Goal: Transaction & Acquisition: Subscribe to service/newsletter

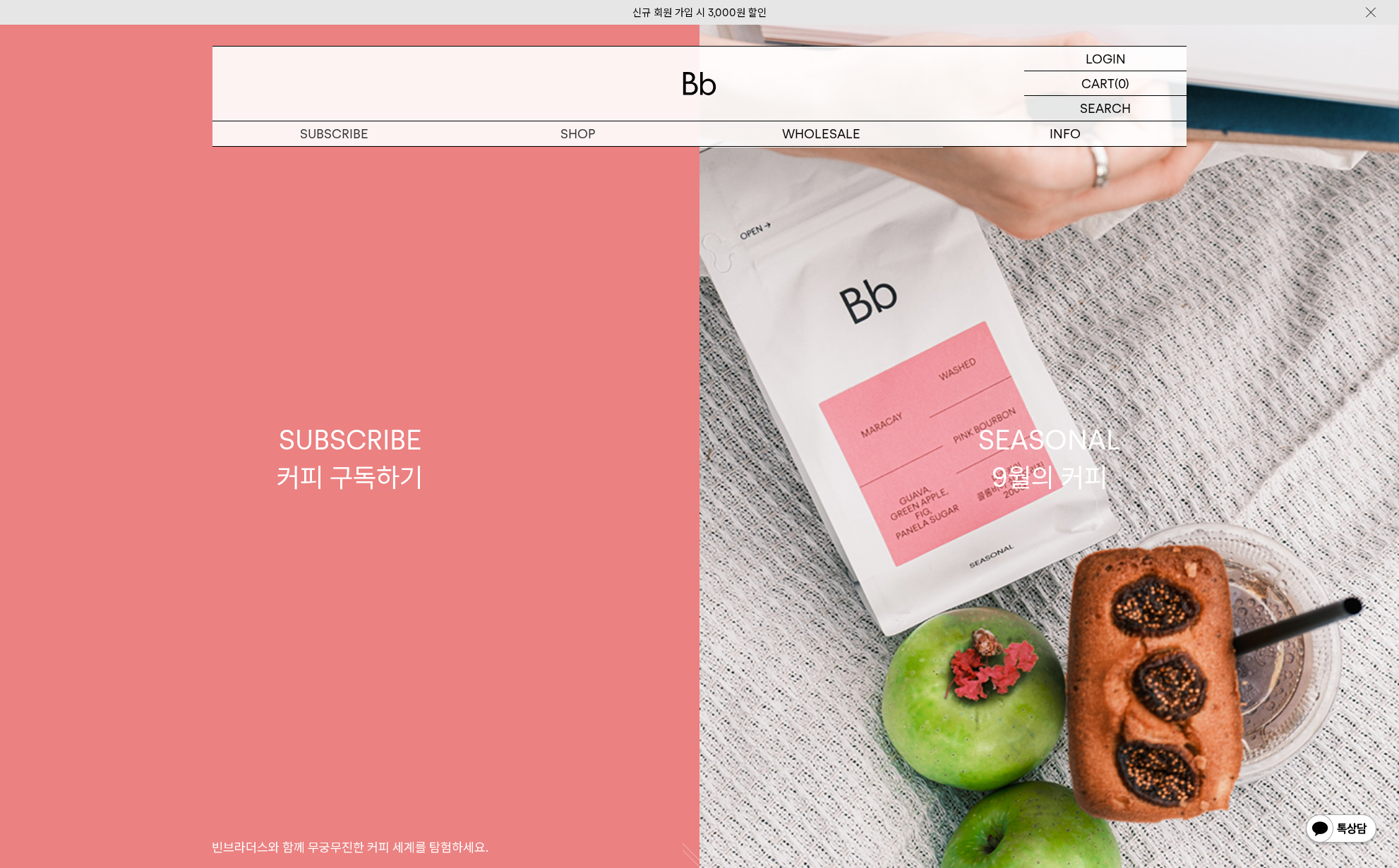
click at [559, 440] on link "SUBSCRIBE 커피 구독하기 빈브라더스와 함께 무궁무진한 커피 세계를 탐험하세요." at bounding box center [350, 458] width 700 height 868
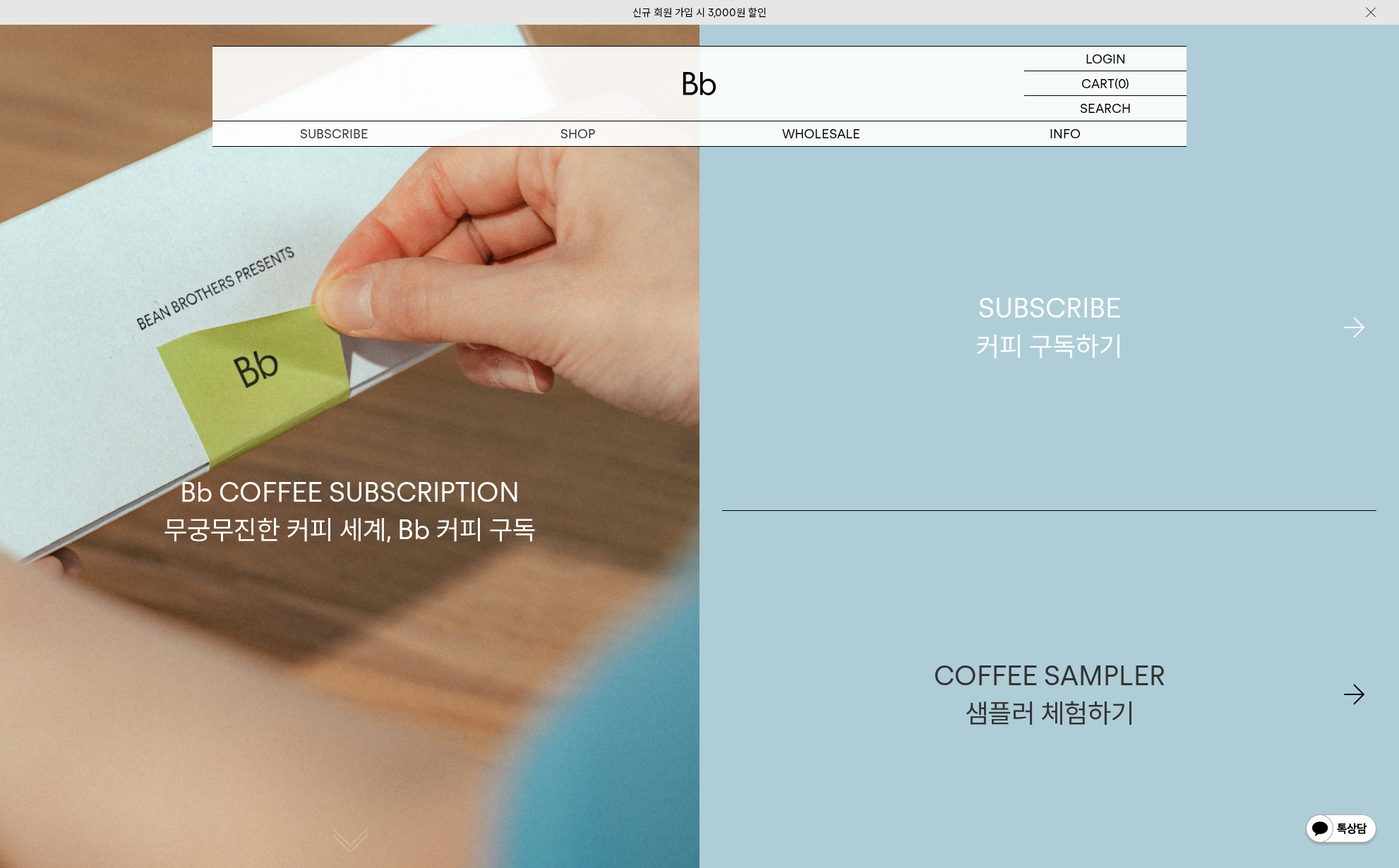
scroll to position [76, 0]
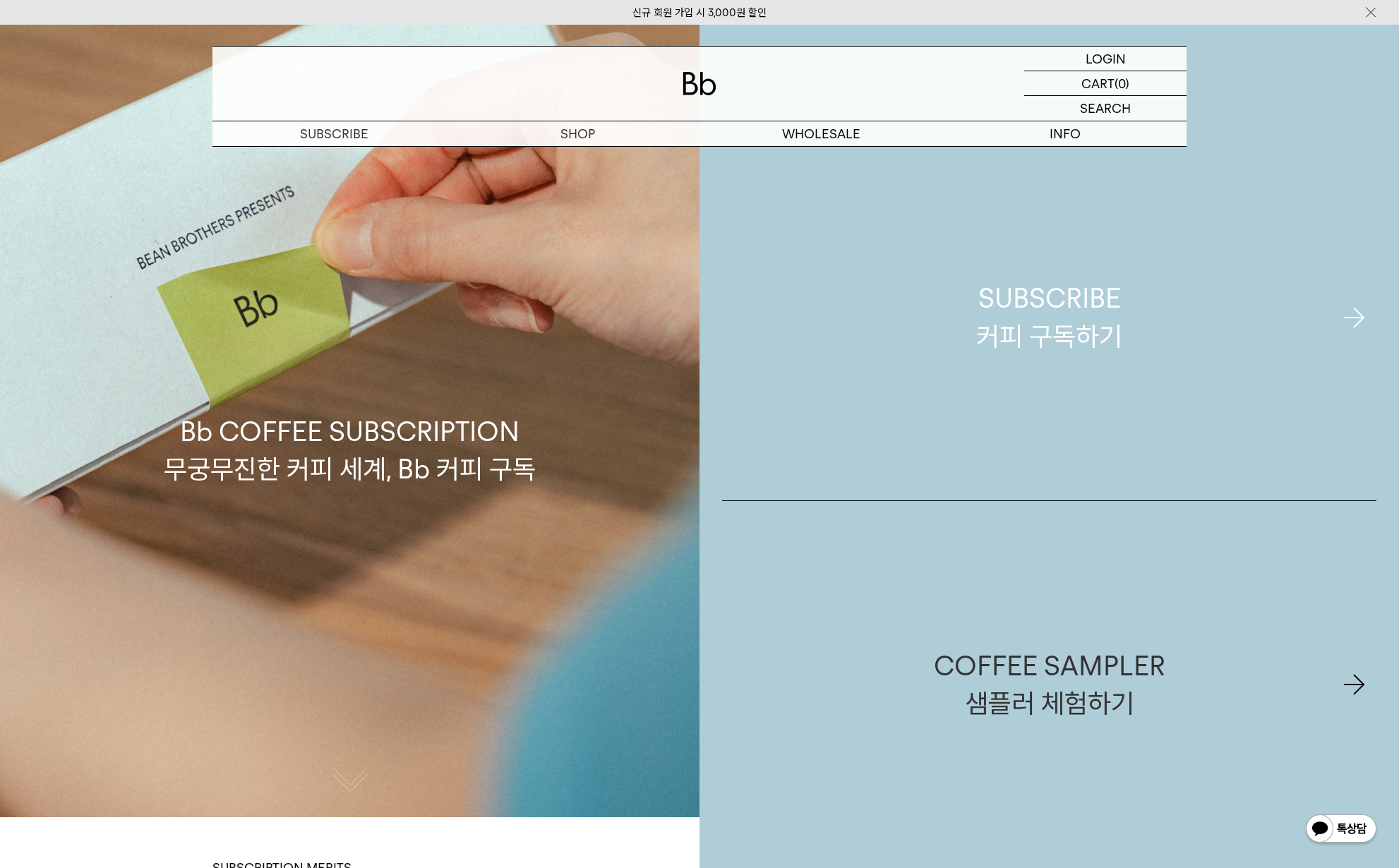
click at [1130, 333] on link "SUBSCRIBE 커피 구독하기" at bounding box center [1048, 316] width 654 height 366
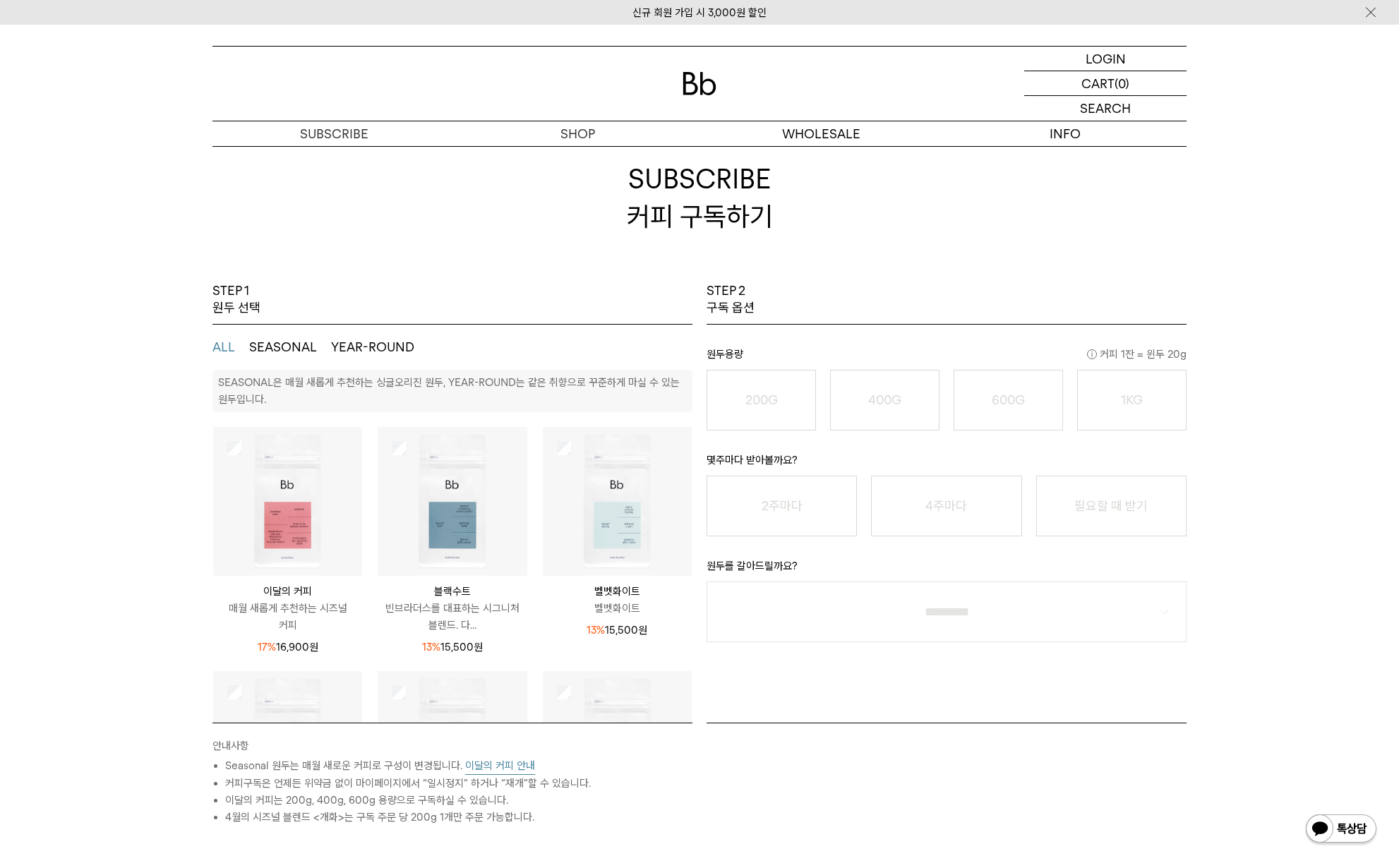
scroll to position [63, 0]
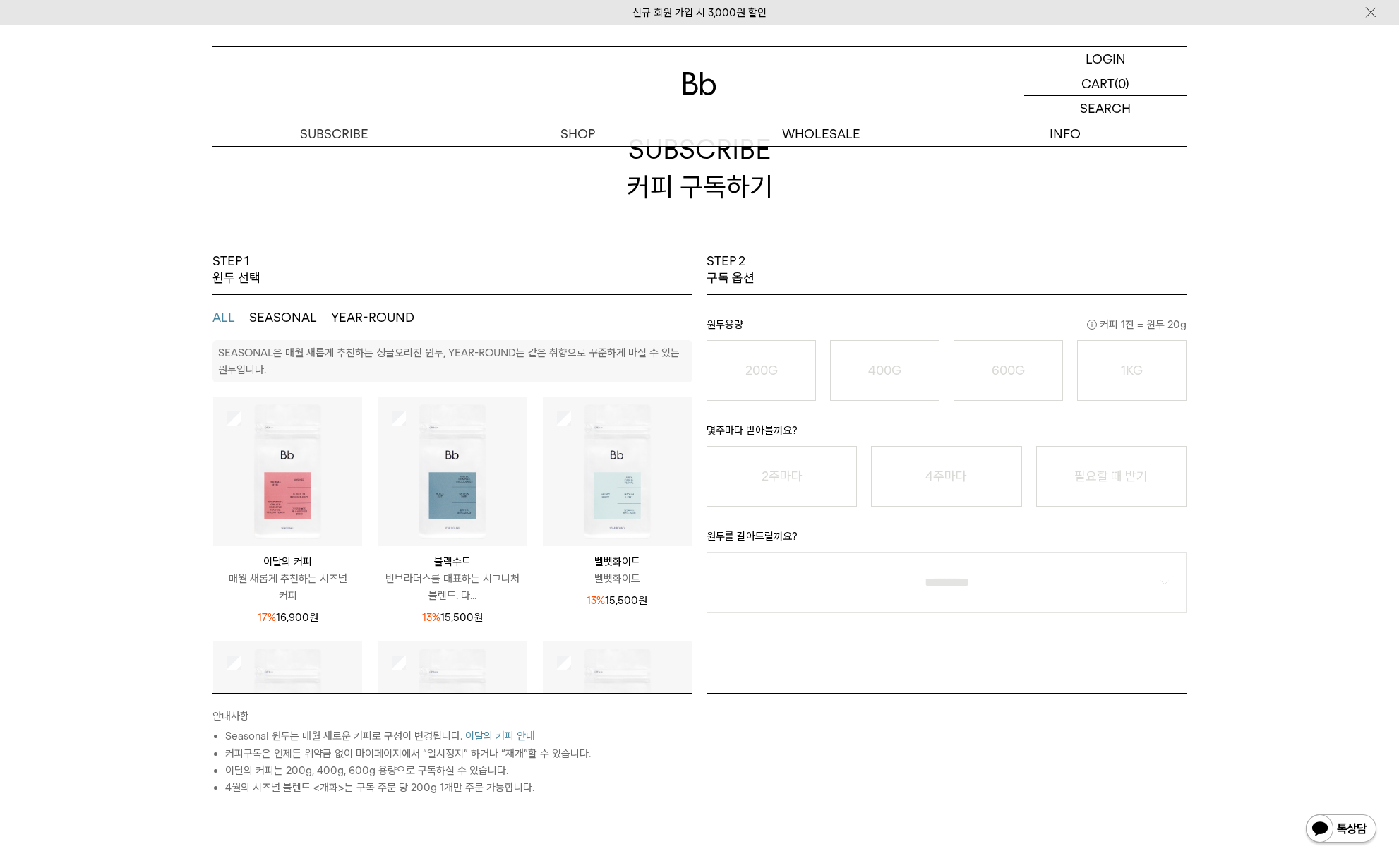
click at [332, 483] on img at bounding box center [287, 471] width 149 height 149
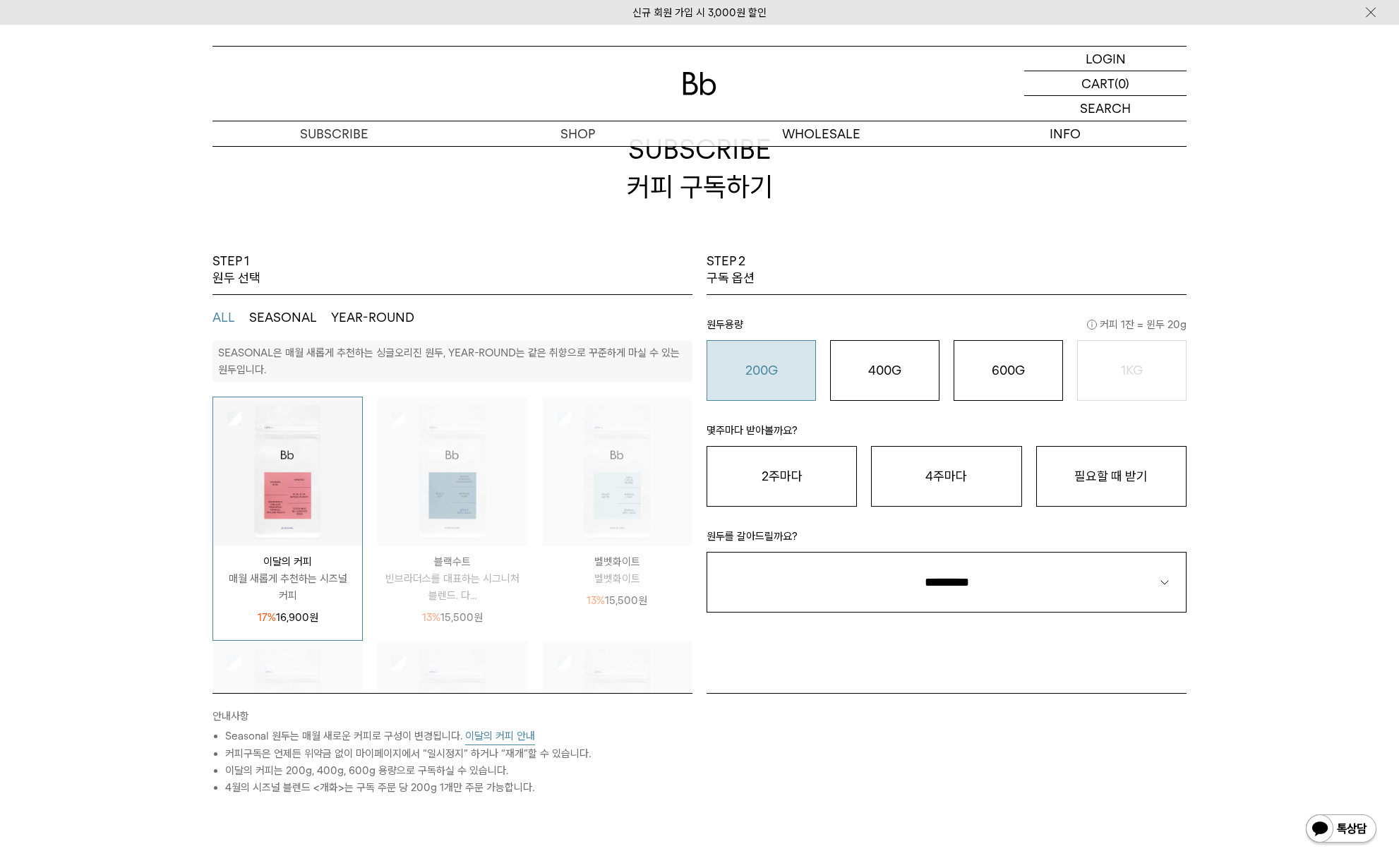
click at [799, 360] on button "200G 16,900 원" at bounding box center [760, 371] width 110 height 61
click at [1122, 466] on button "필요할 때 받기" at bounding box center [1111, 476] width 150 height 61
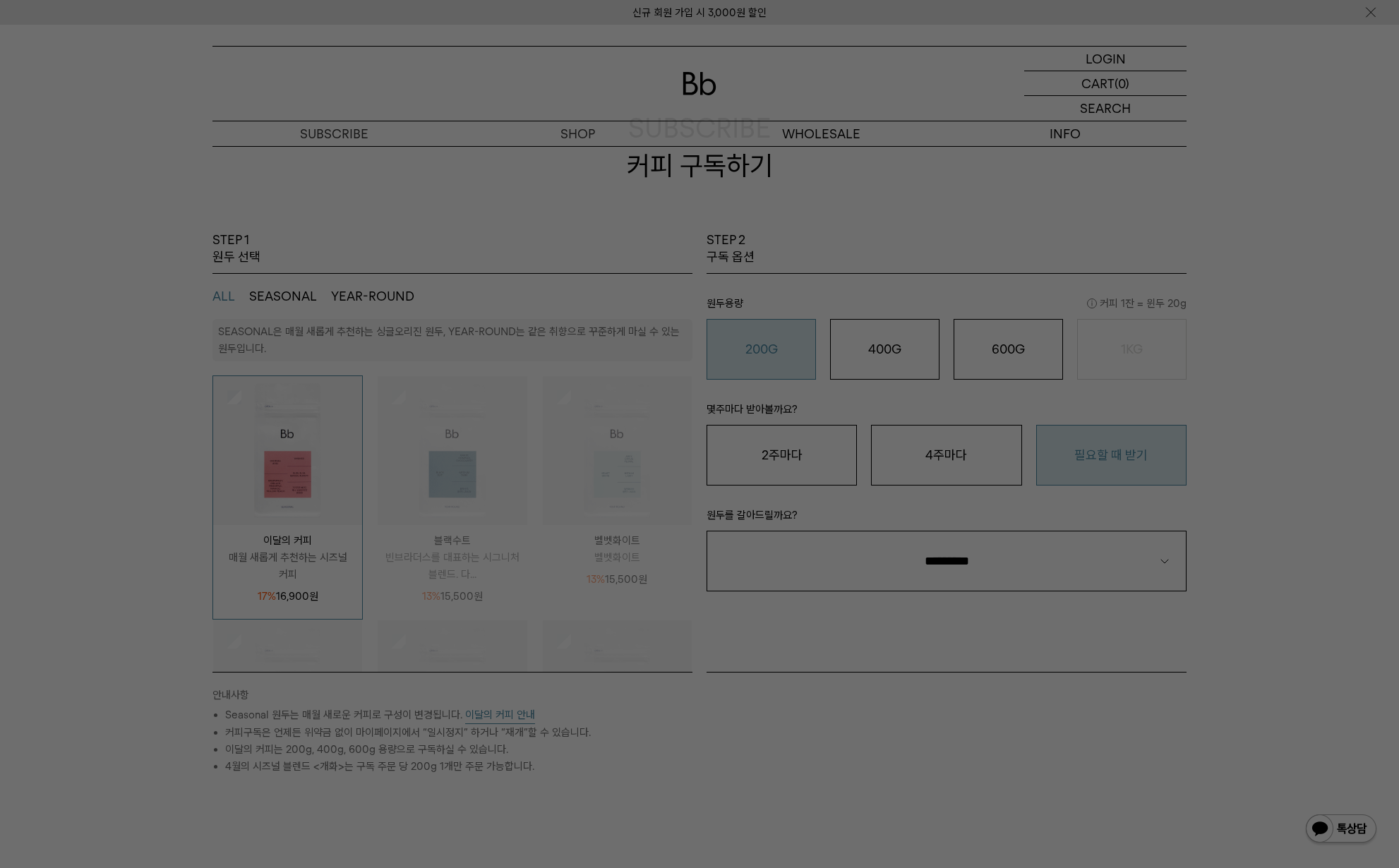
click at [1051, 679] on div at bounding box center [700, 434] width 1399 height 868
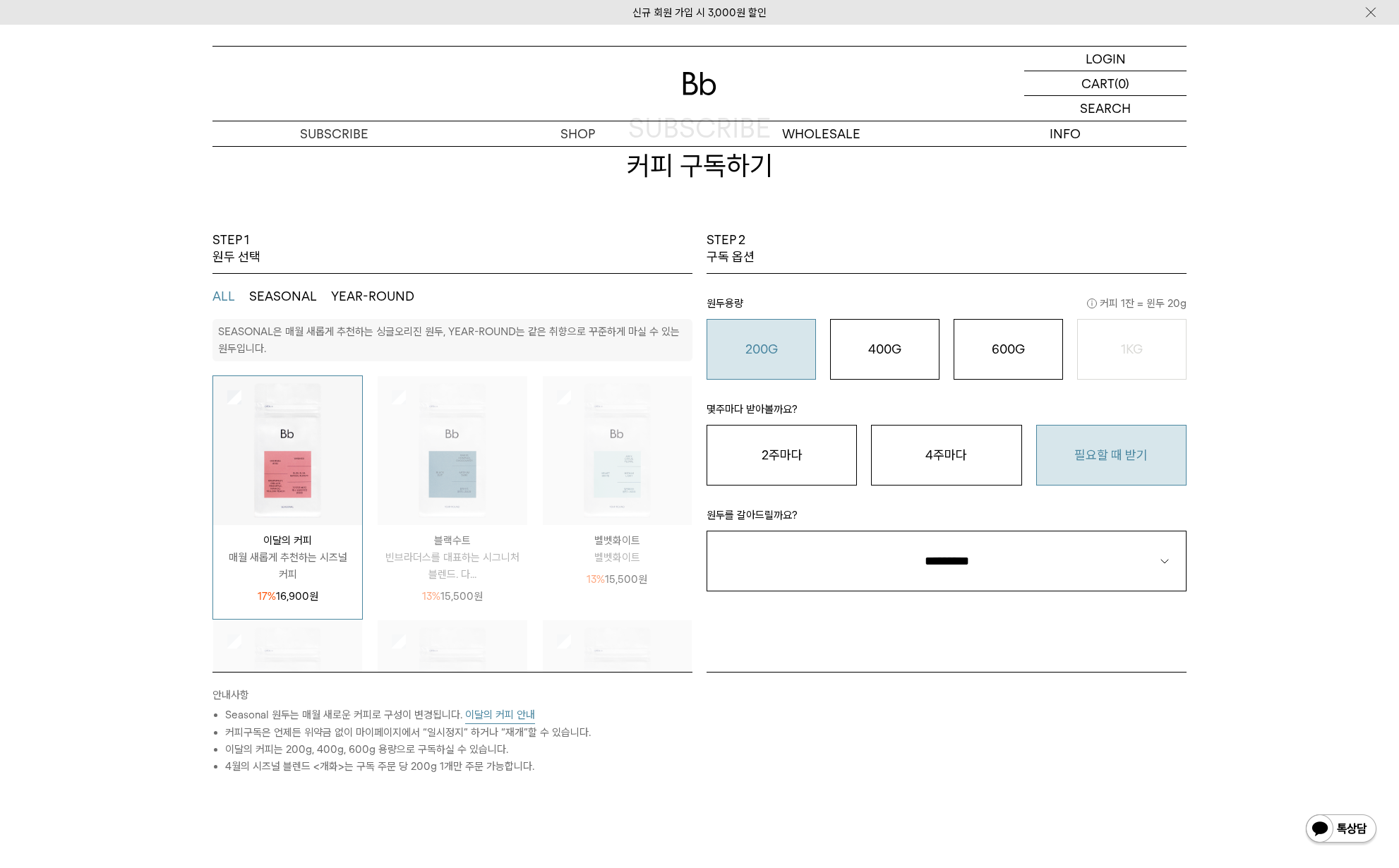
click at [1090, 526] on p "원두를 갈아드릴까요?" at bounding box center [946, 518] width 480 height 24
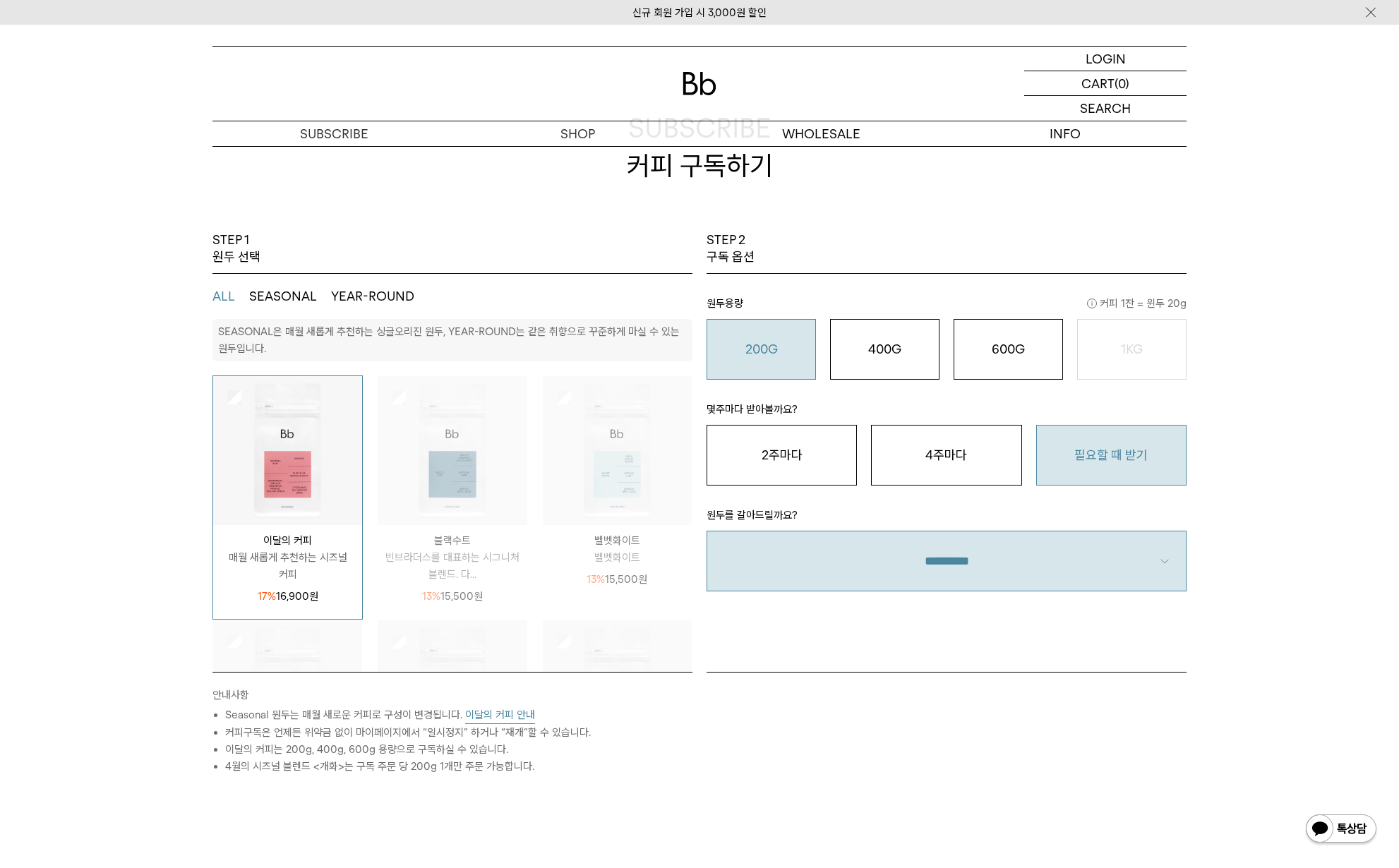
select select "**"
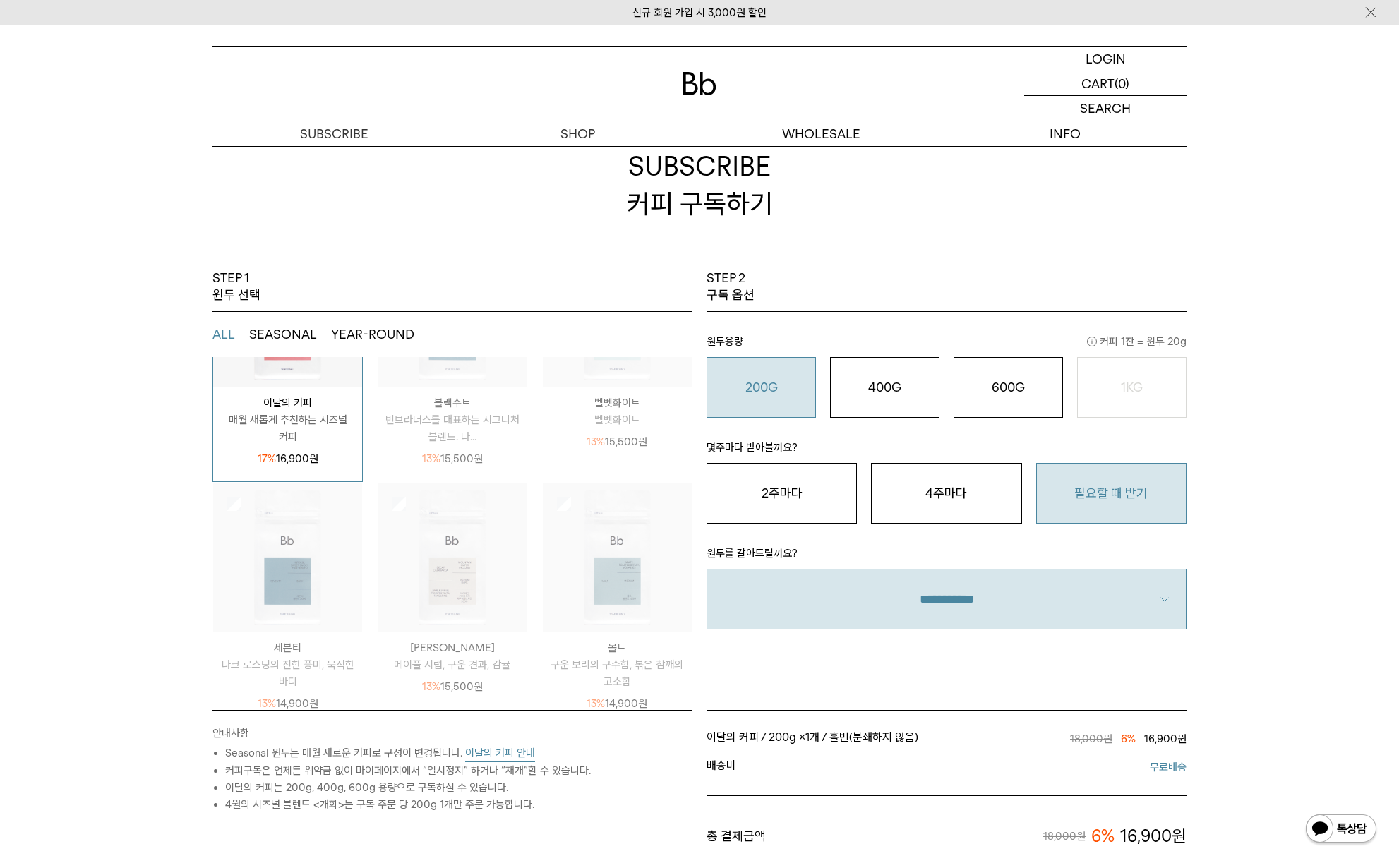
scroll to position [141, 0]
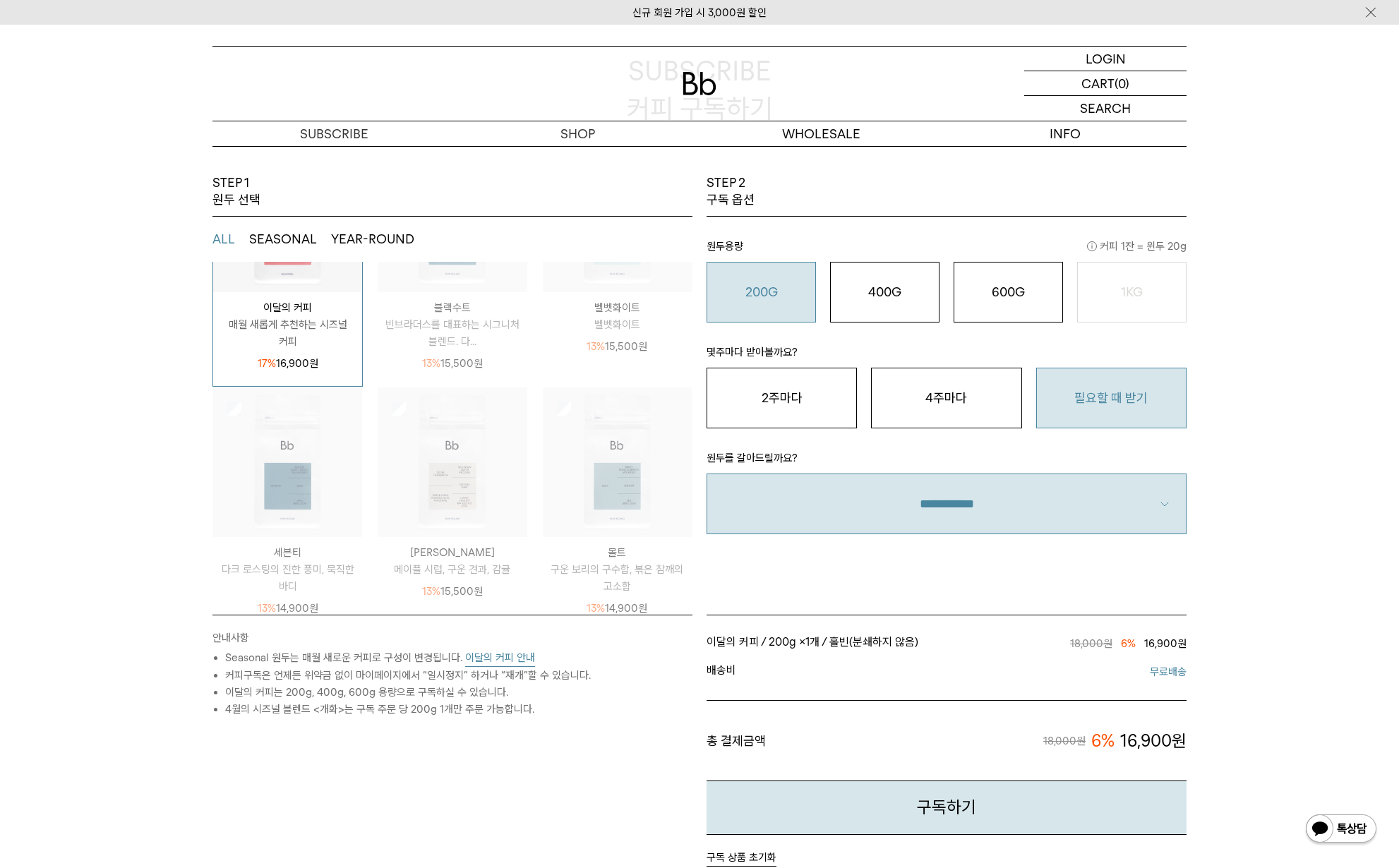
click at [522, 654] on button "이달의 커피 안내" at bounding box center [500, 658] width 70 height 18
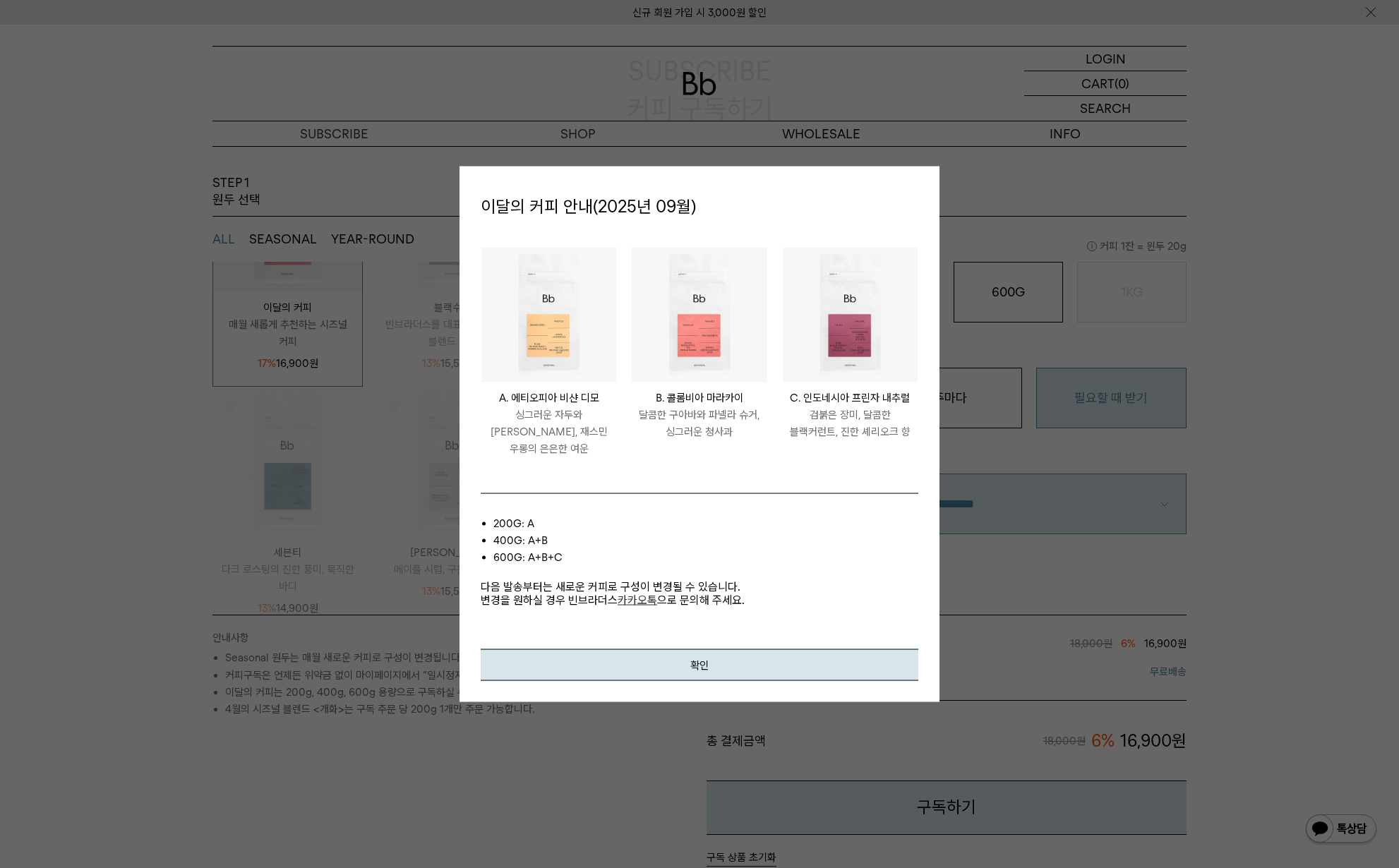
scroll to position [144, 0]
click at [727, 663] on button "확인" at bounding box center [700, 664] width 437 height 31
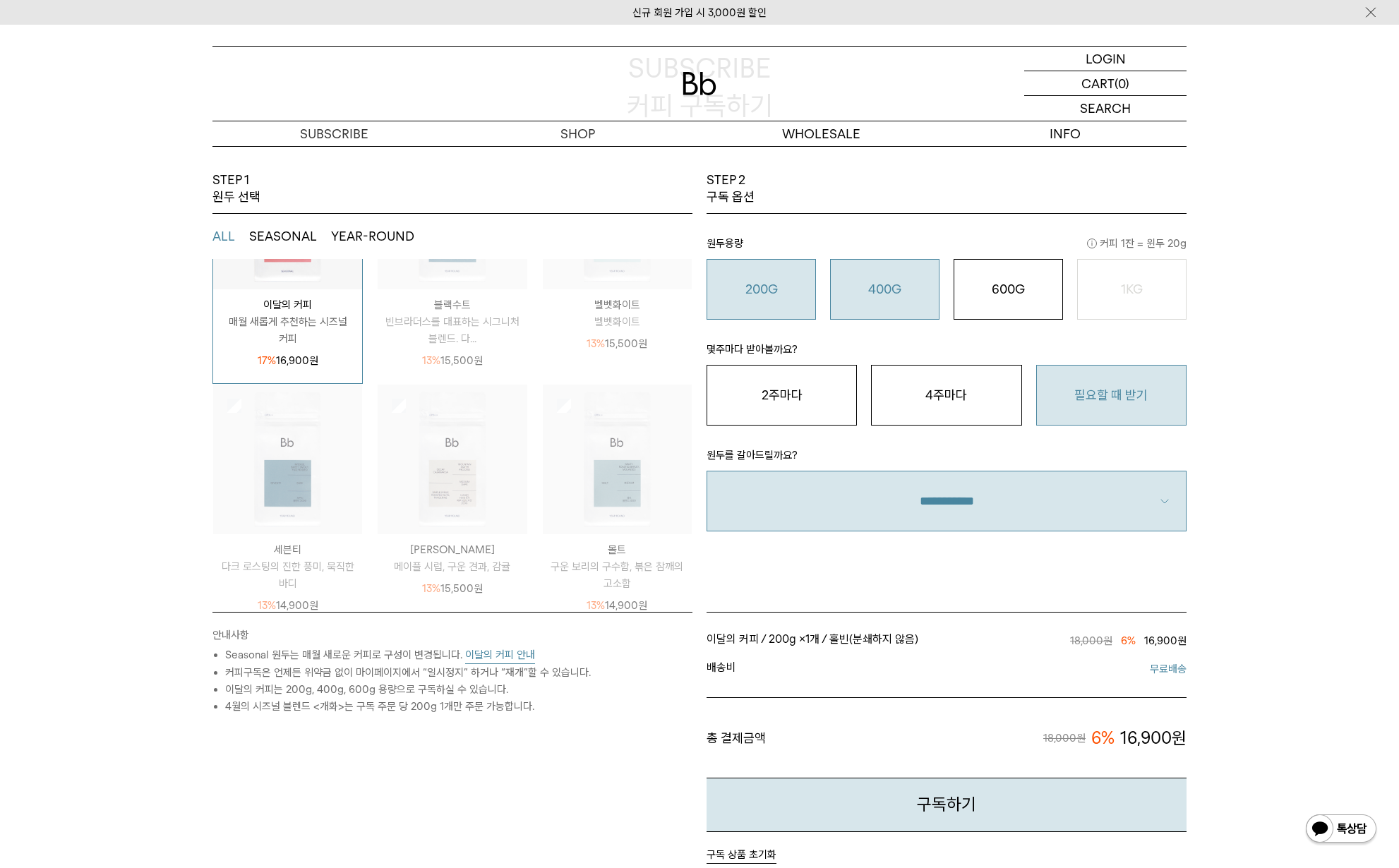
click at [920, 291] on div "400G 31,000 원" at bounding box center [885, 289] width 94 height 17
click at [758, 286] on o "200G" at bounding box center [761, 289] width 32 height 15
click at [836, 291] on button "400G 31,000 원" at bounding box center [884, 290] width 110 height 61
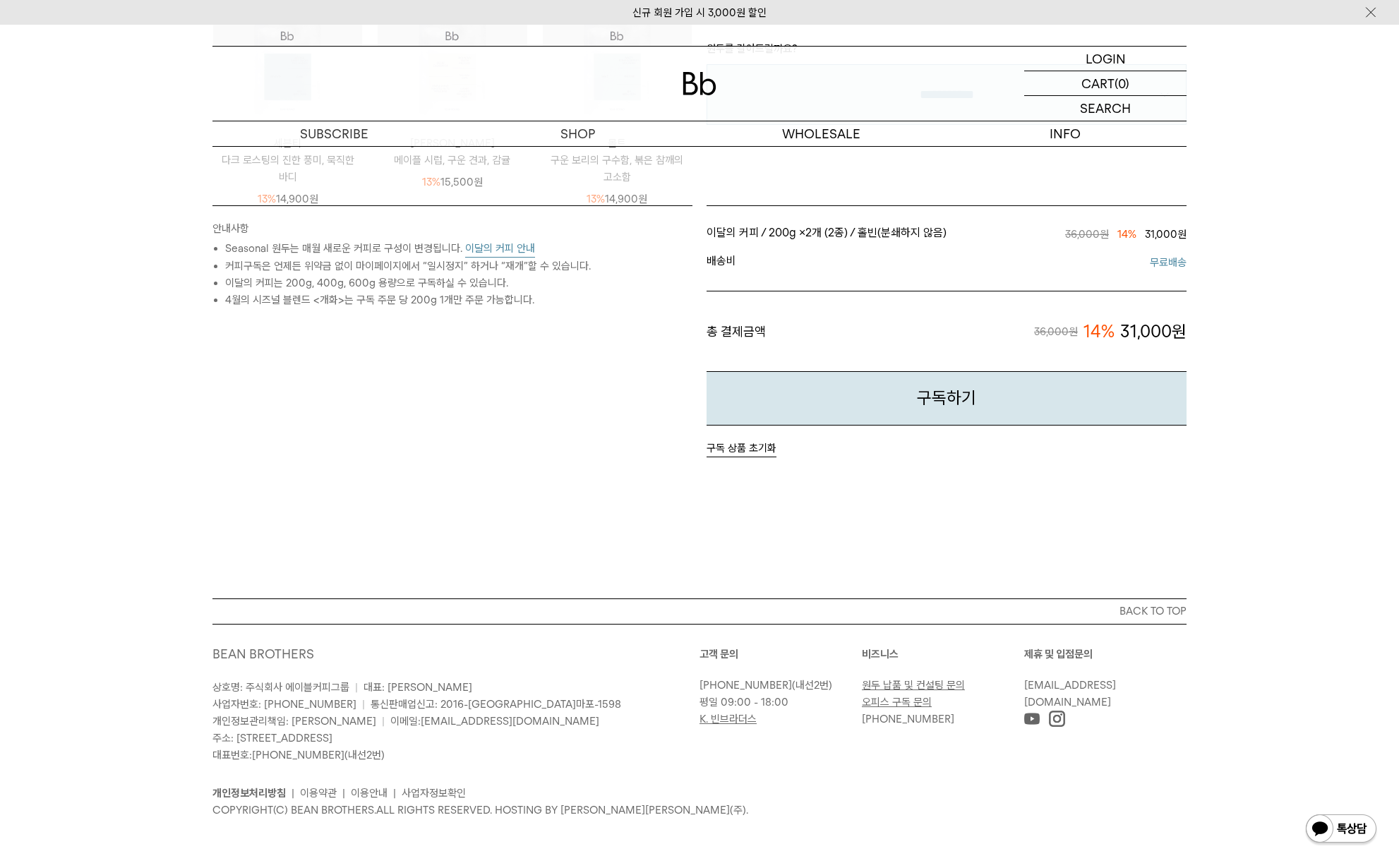
scroll to position [0, 0]
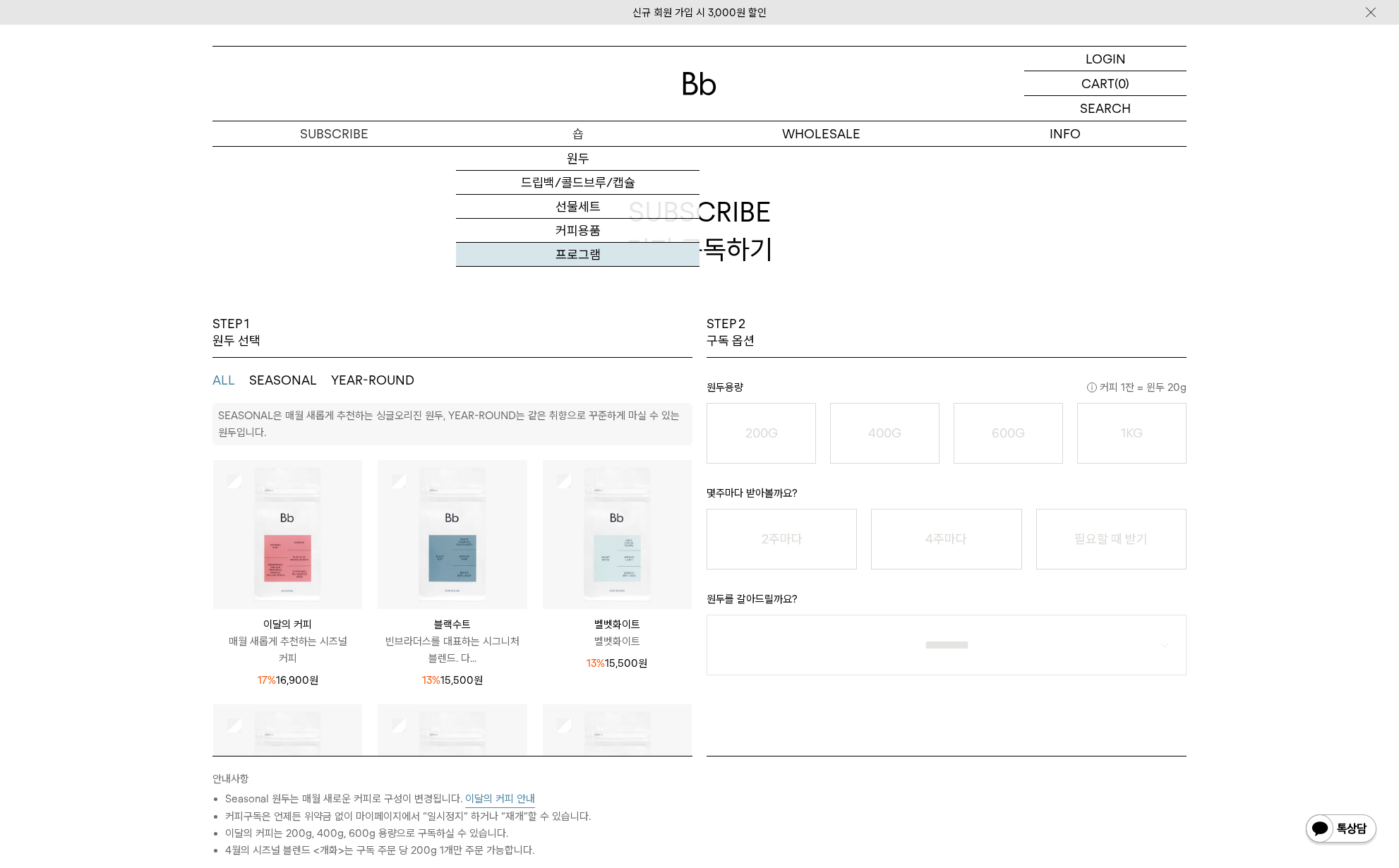
click at [594, 250] on link "프로그램" at bounding box center [578, 255] width 244 height 24
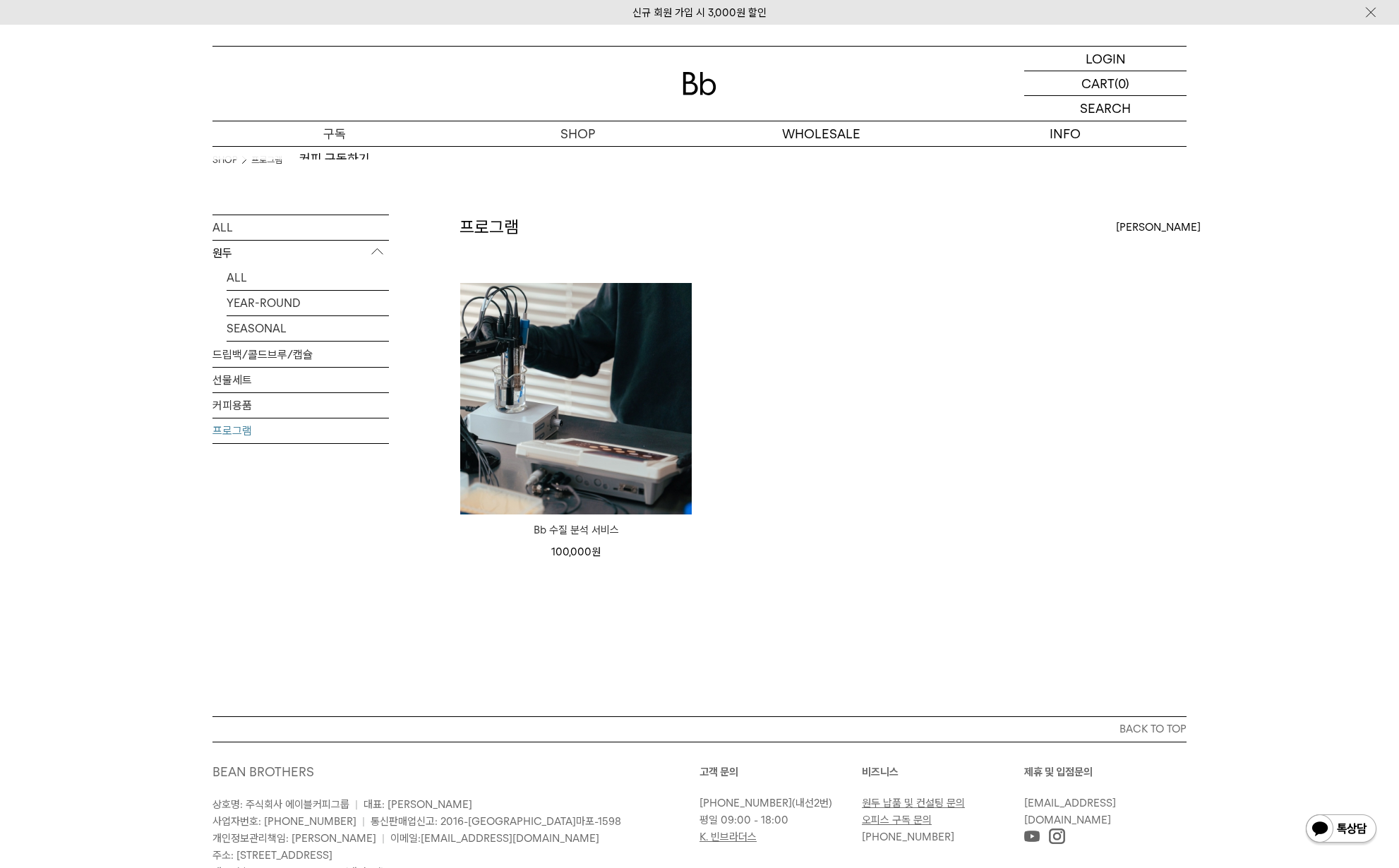
click at [334, 125] on p "구독" at bounding box center [334, 134] width 244 height 25
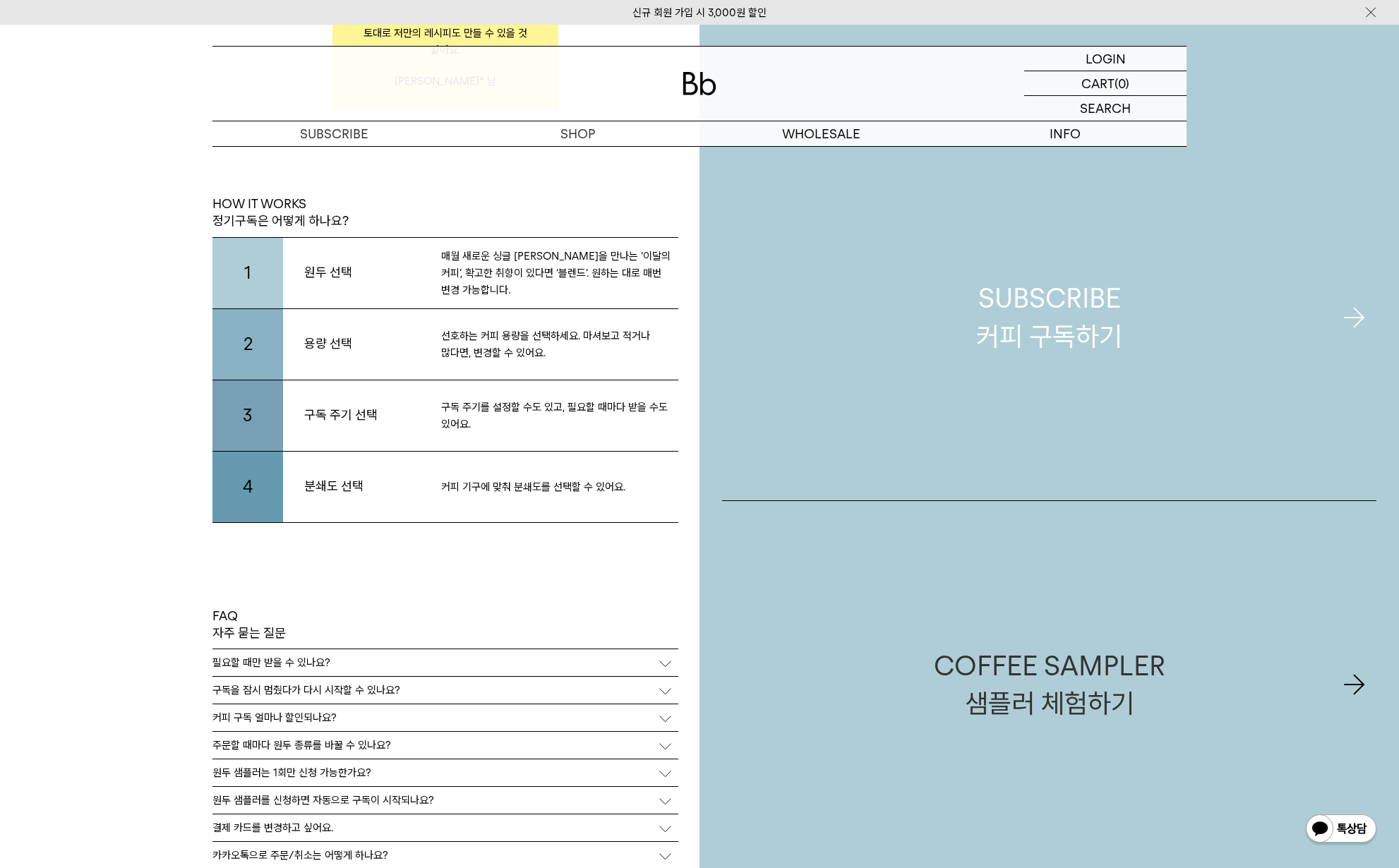
scroll to position [3283, 0]
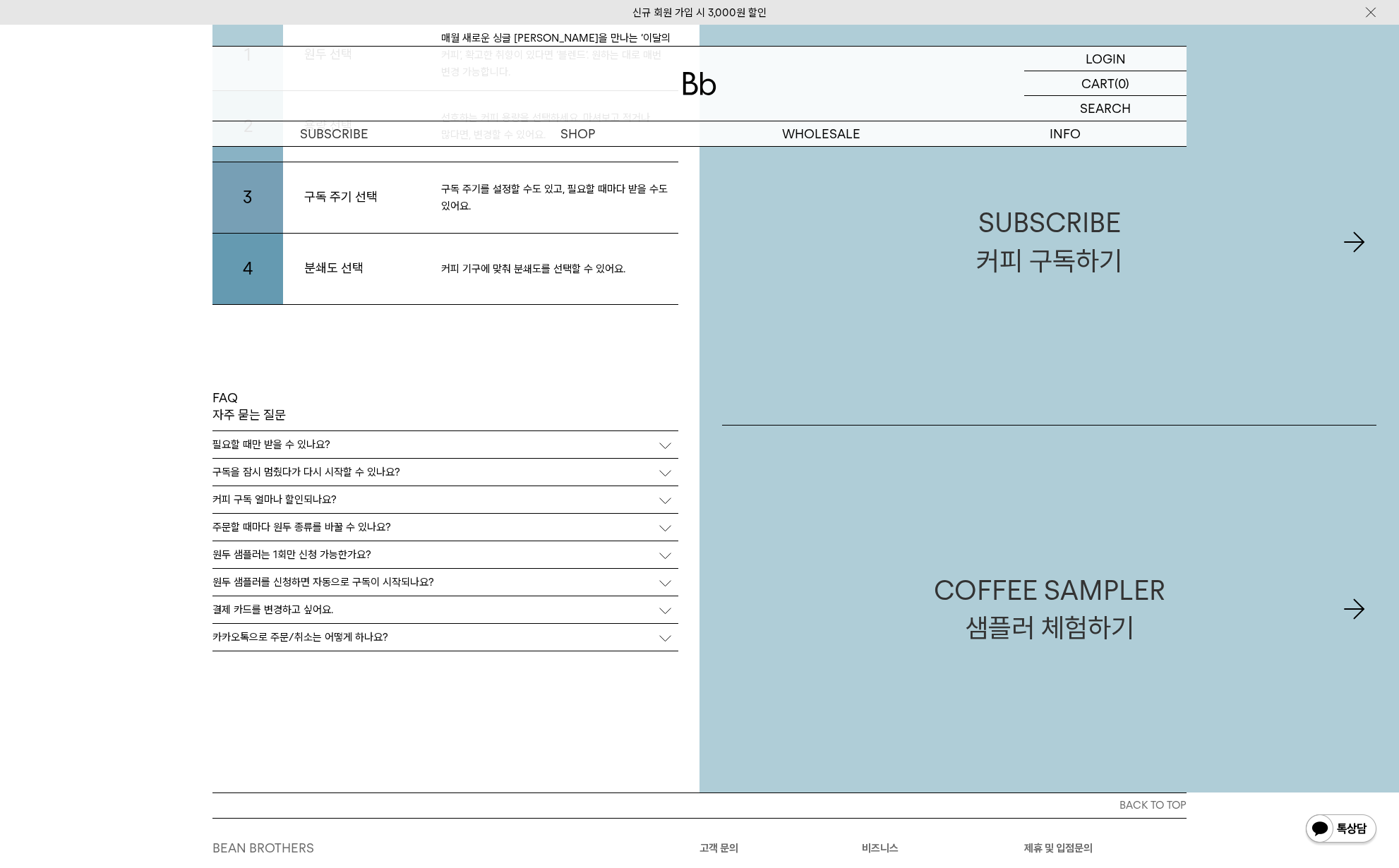
click at [441, 431] on div "필요할 때만 받을 수 있나요?" at bounding box center [445, 444] width 466 height 27
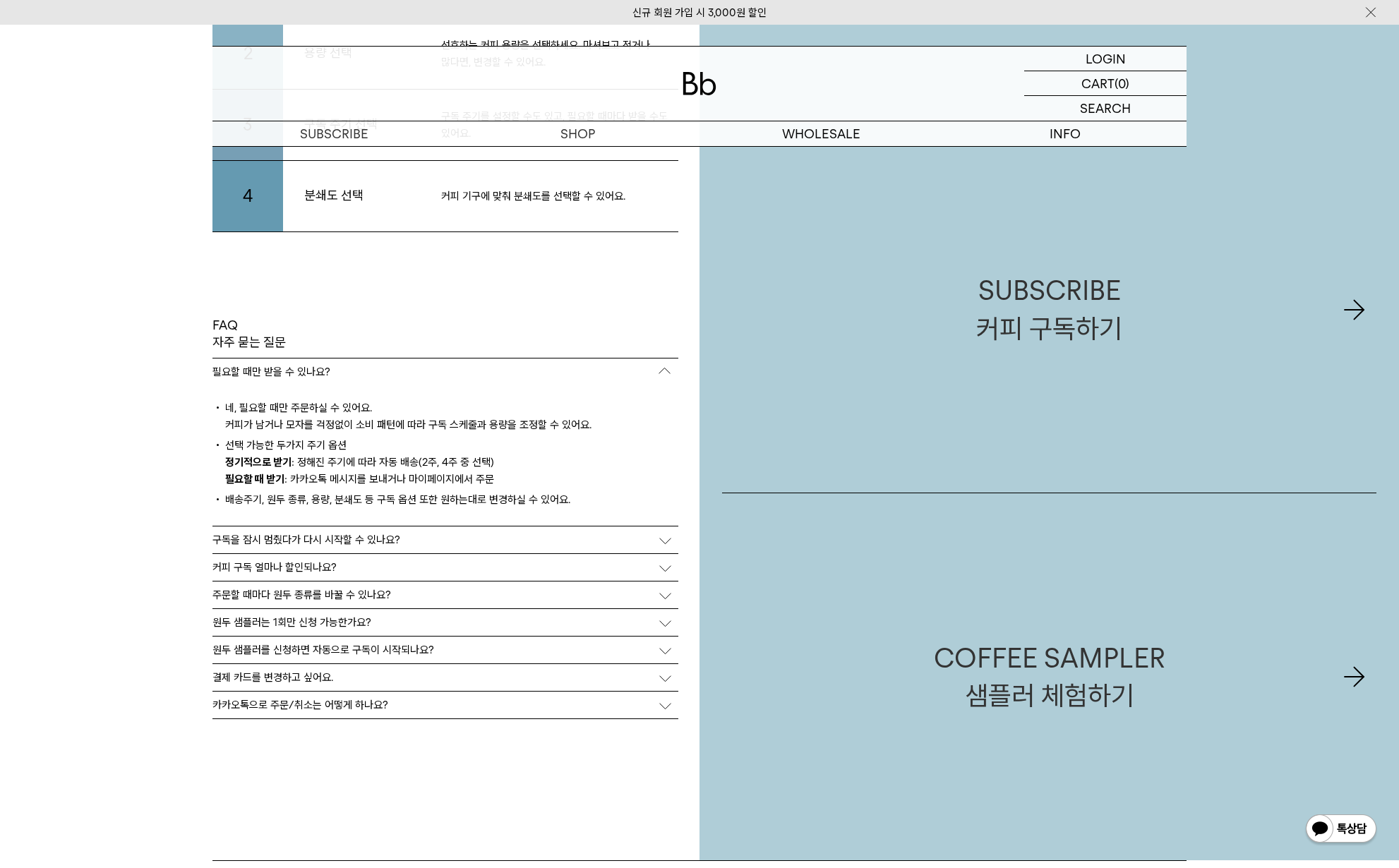
scroll to position [3389, 0]
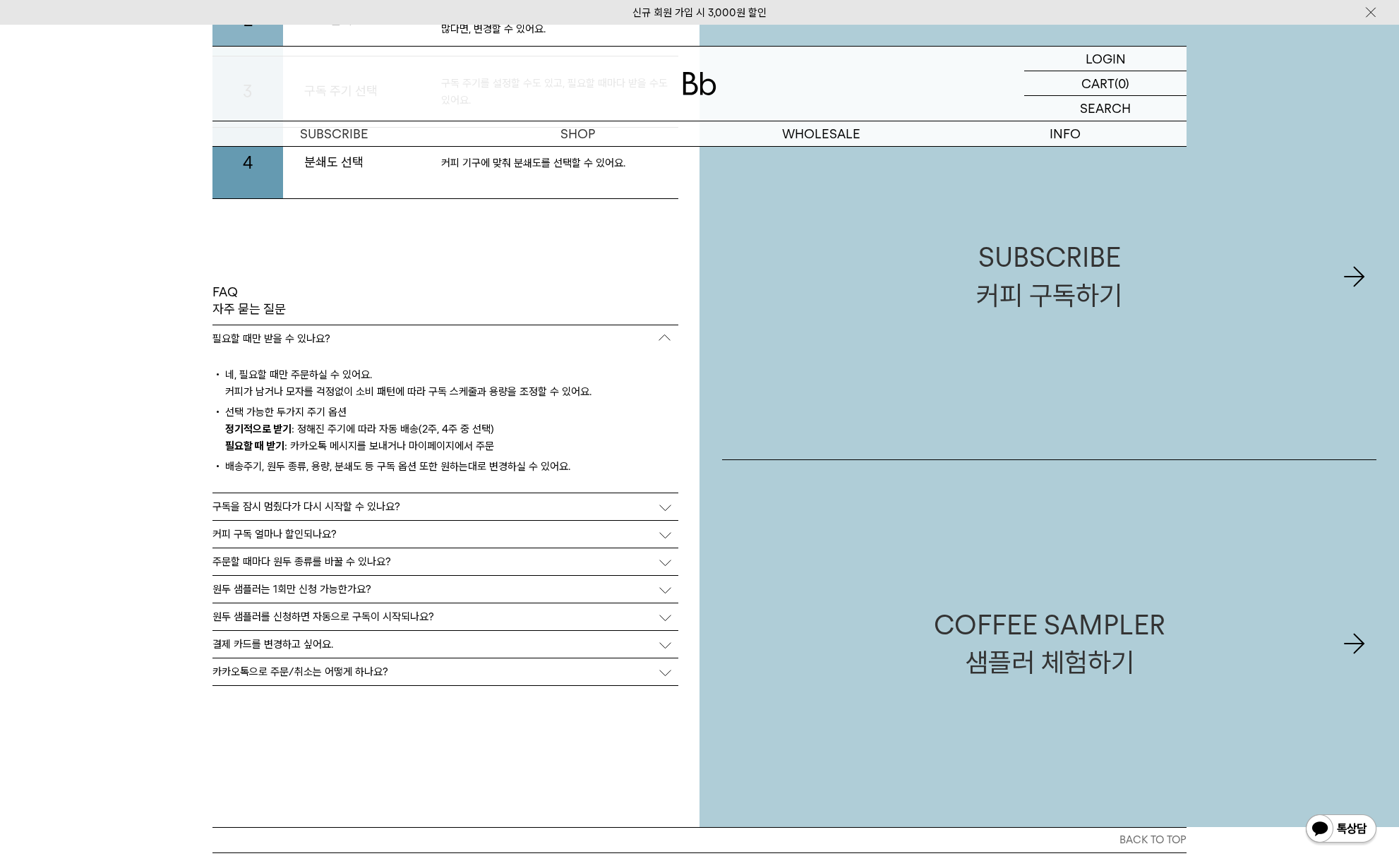
click at [428, 553] on div "주문할 때마다 원두 종류를 바꿀 수 있나요?" at bounding box center [445, 561] width 466 height 27
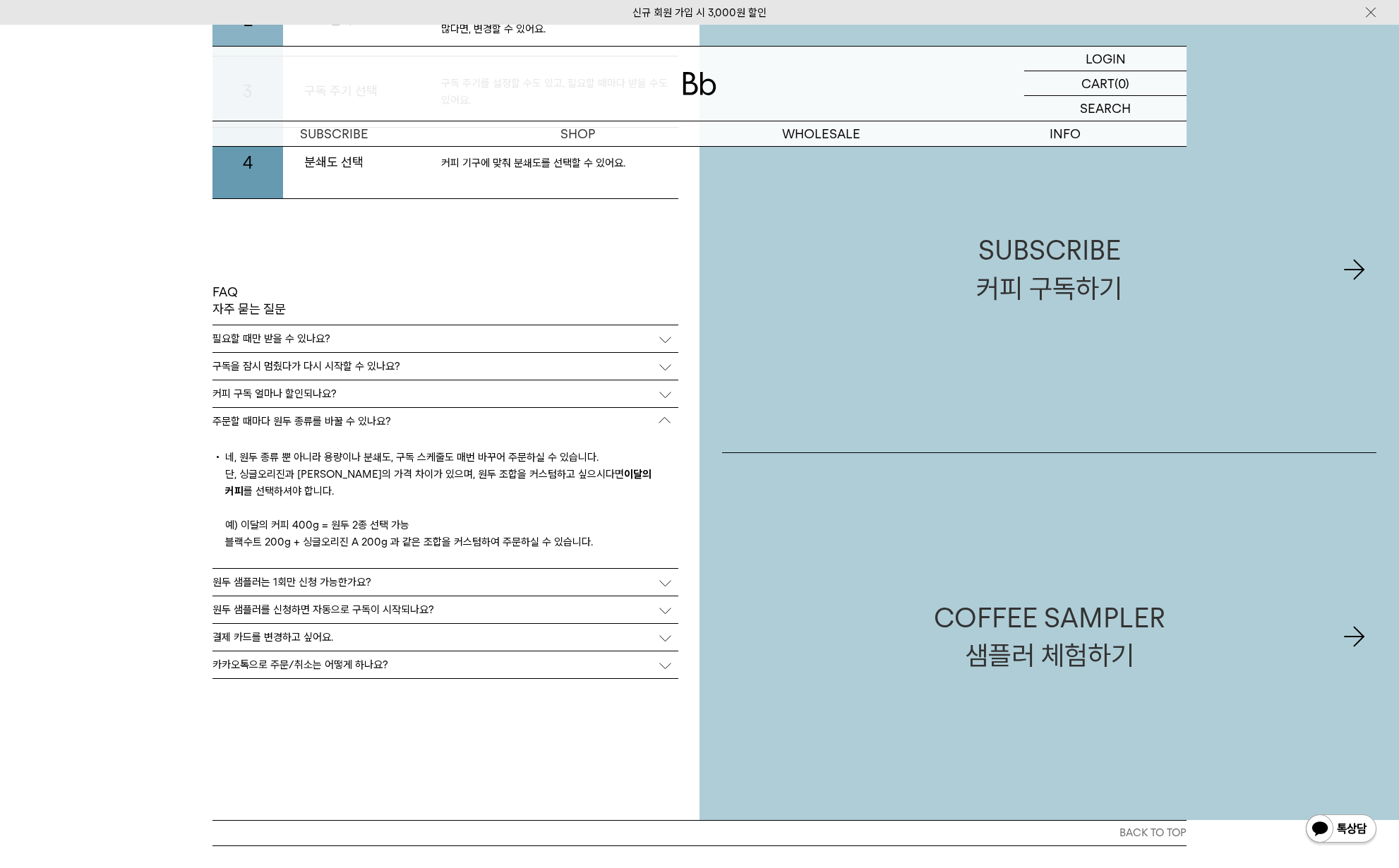
click at [493, 604] on div "원두 샘플러를 신청하면 자동으로 구독이 시작되나요?" at bounding box center [445, 609] width 466 height 27
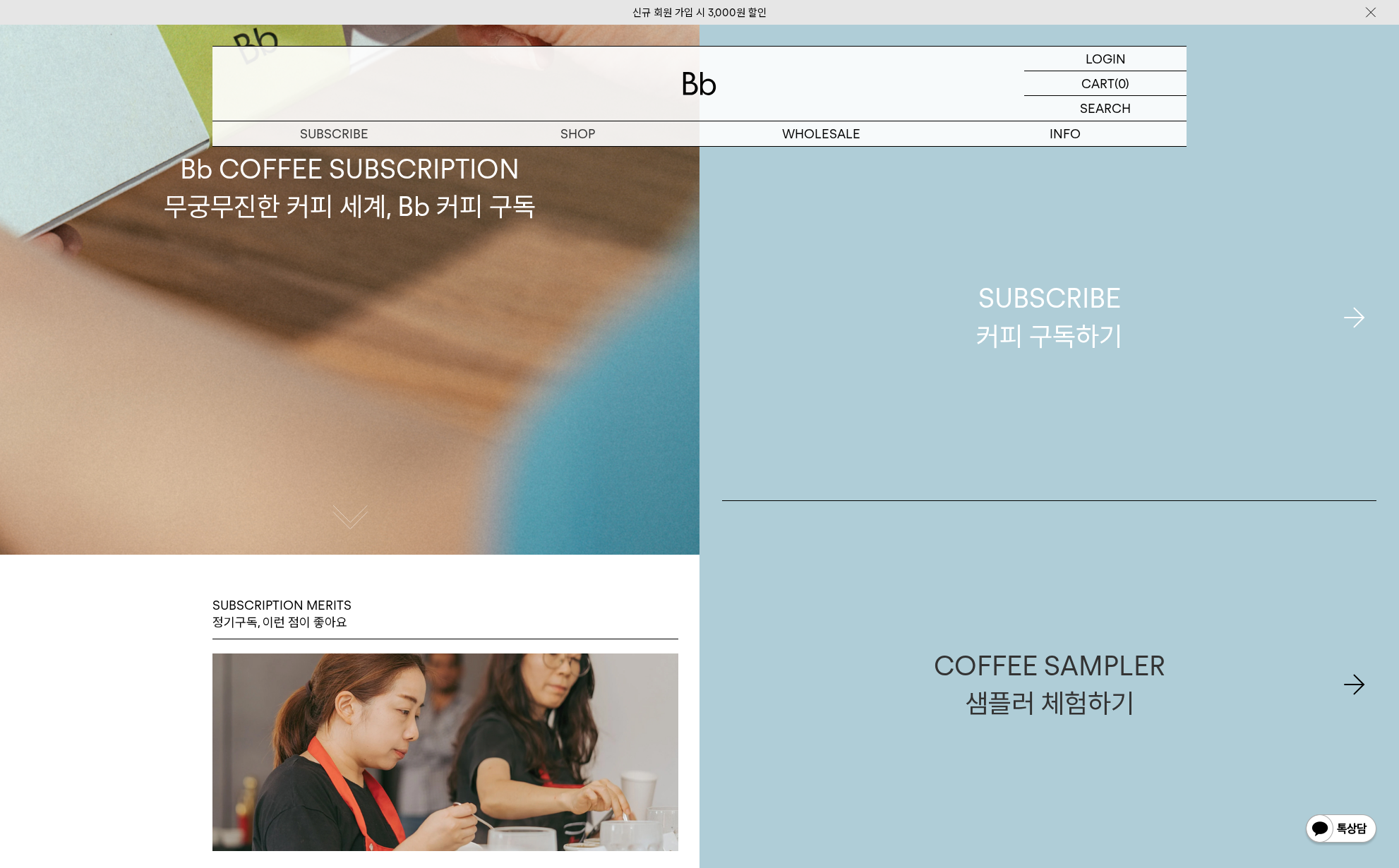
scroll to position [0, 0]
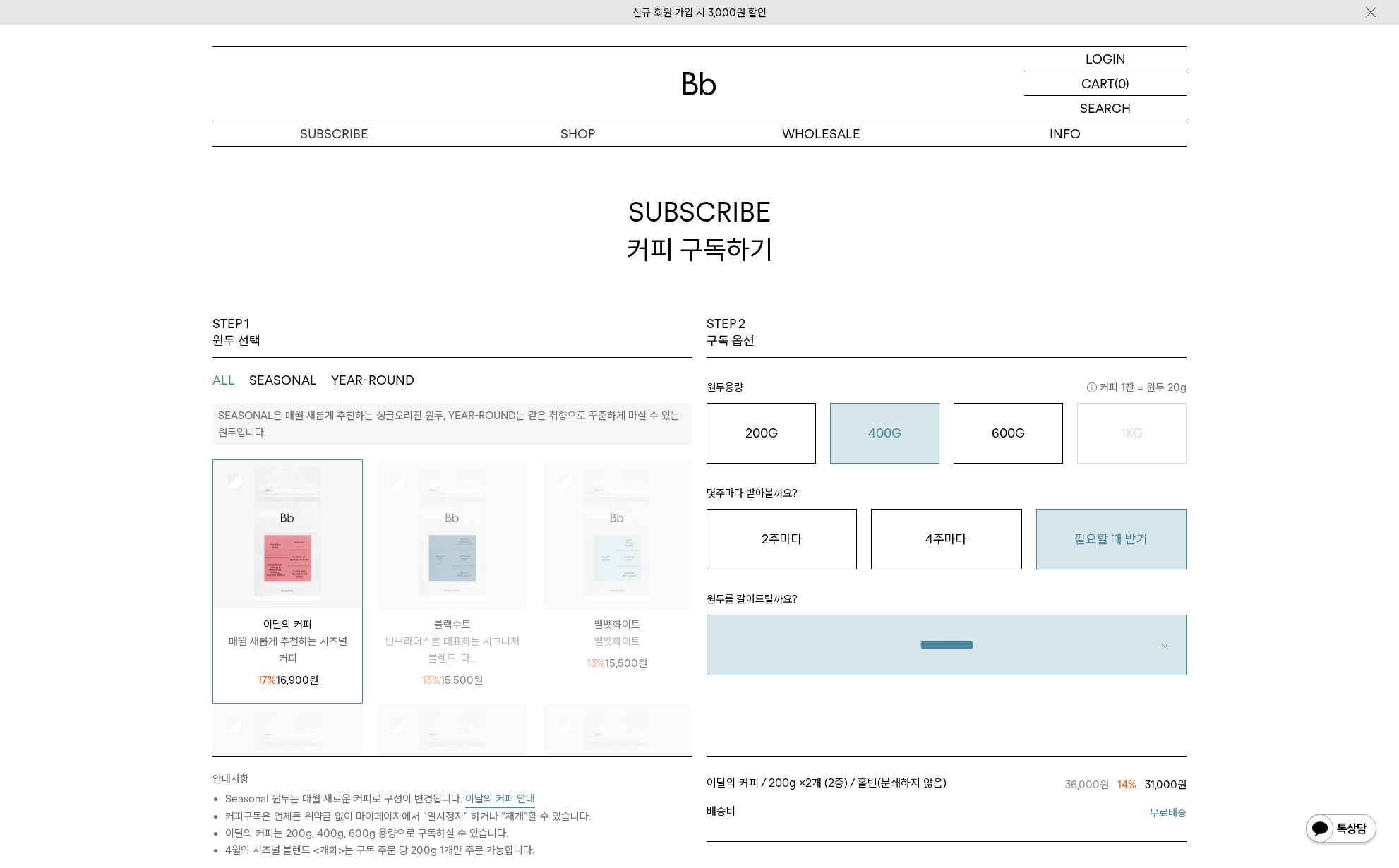
select select "**"
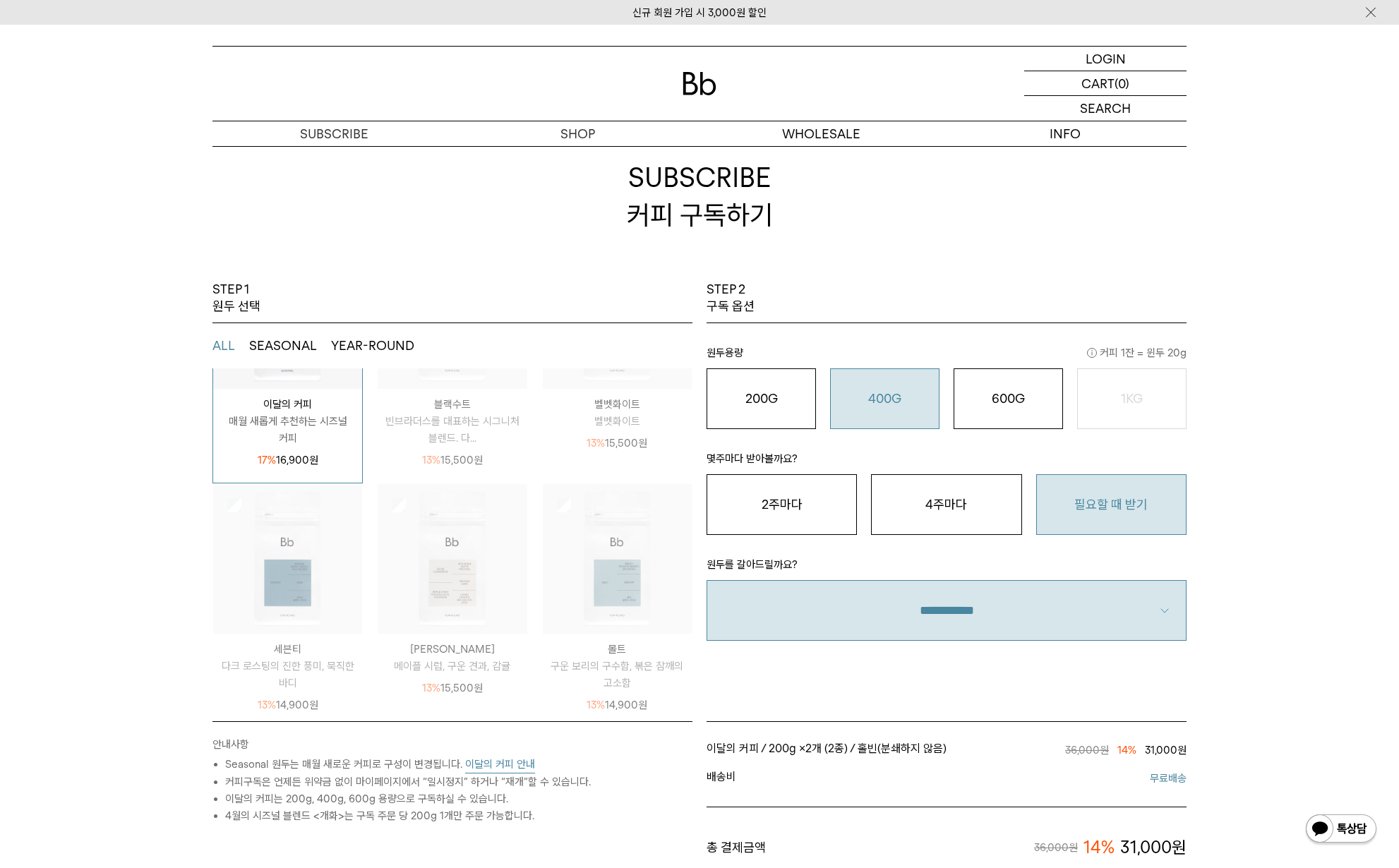
scroll to position [266, 0]
